Goal: Find specific page/section: Find specific page/section

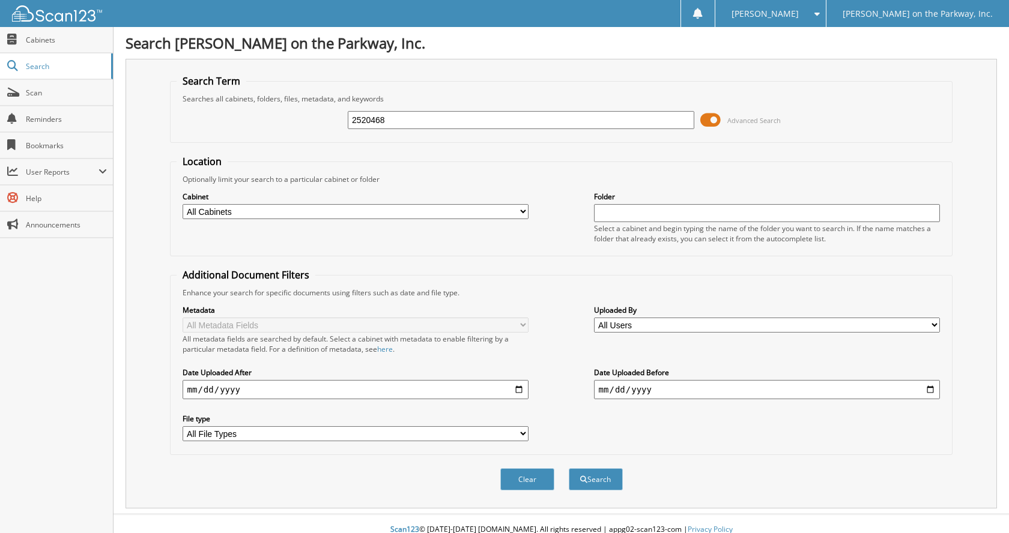
type input "2520468"
click at [713, 123] on span at bounding box center [710, 120] width 20 height 18
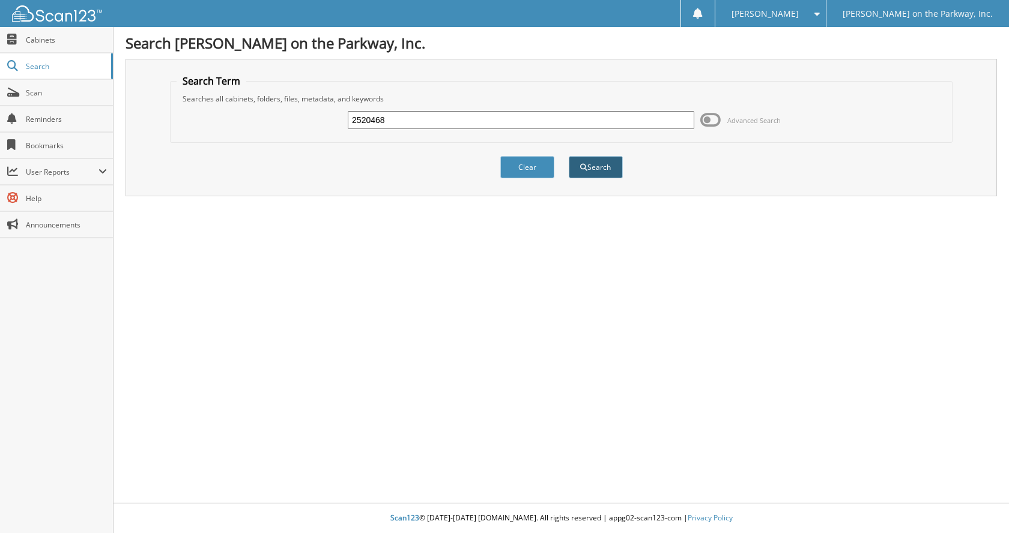
click at [604, 174] on button "Search" at bounding box center [596, 167] width 54 height 22
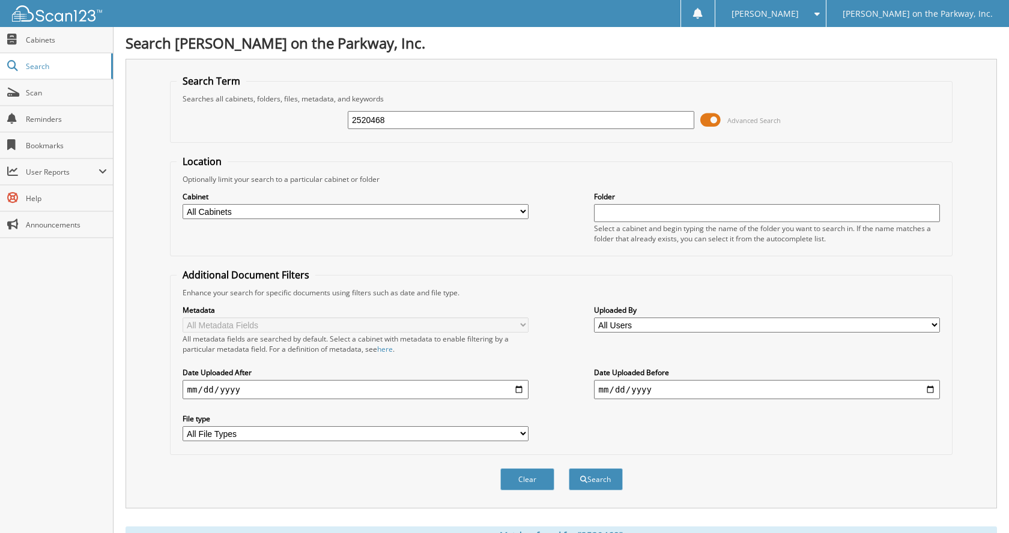
click at [707, 126] on span at bounding box center [710, 120] width 20 height 18
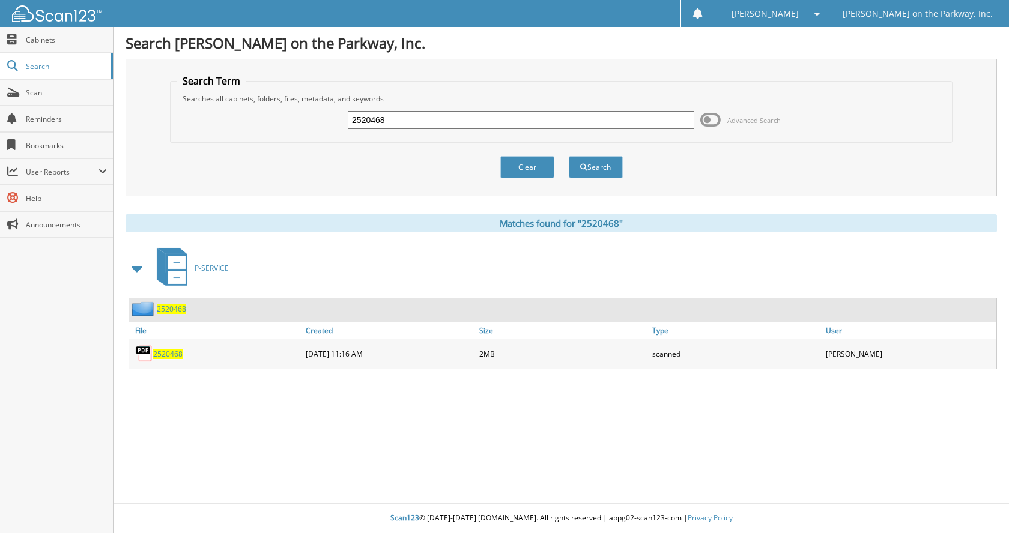
click at [169, 359] on span "2520468" at bounding box center [167, 354] width 29 height 10
